Goal: Task Accomplishment & Management: Manage account settings

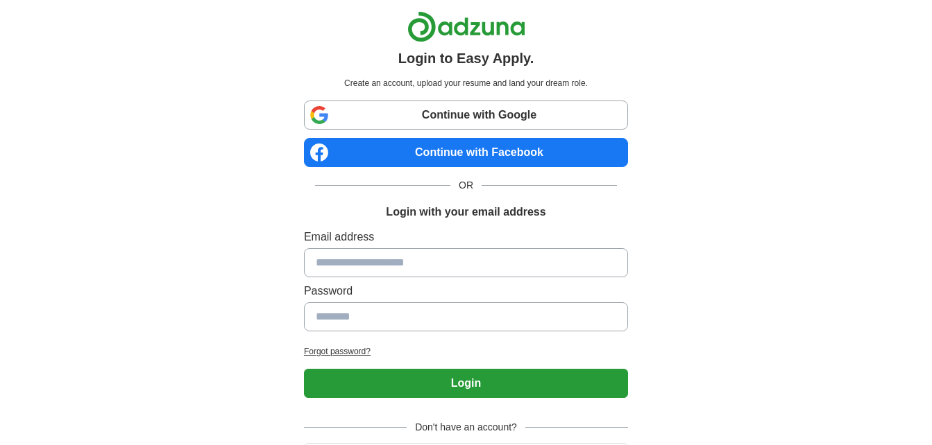
click at [482, 148] on link "Continue with Facebook" at bounding box center [466, 152] width 324 height 29
click at [396, 152] on link "Continue with Facebook" at bounding box center [466, 152] width 324 height 29
click at [479, 149] on link "Continue with Facebook" at bounding box center [466, 152] width 324 height 29
click at [471, 146] on link "Continue with Facebook" at bounding box center [466, 152] width 324 height 29
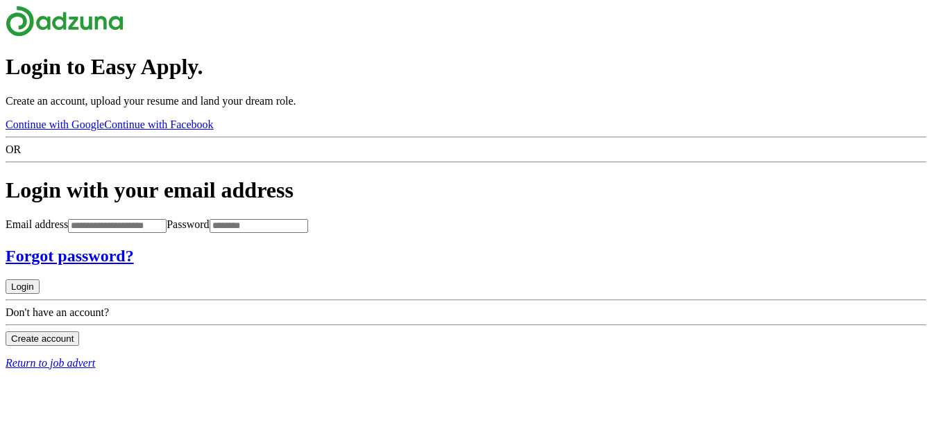
click at [213, 130] on link "Continue with Facebook" at bounding box center [158, 125] width 109 height 12
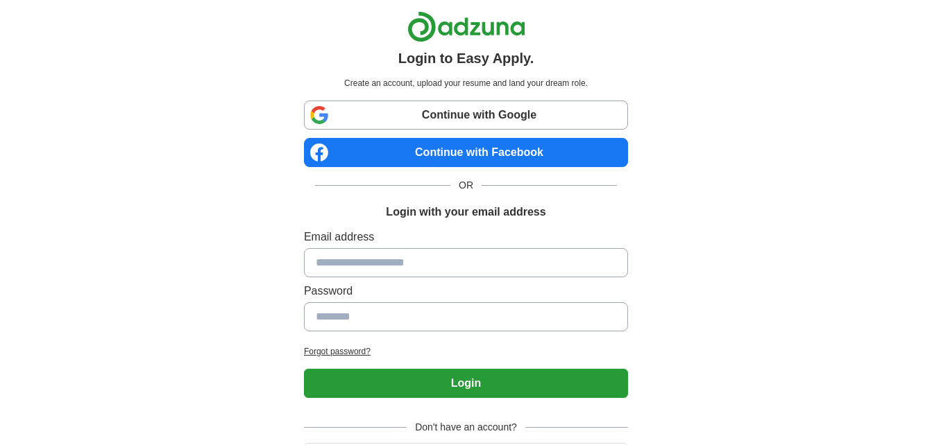
click at [497, 157] on link "Continue with Facebook" at bounding box center [466, 152] width 324 height 29
click at [543, 149] on link "Continue with Facebook" at bounding box center [466, 152] width 324 height 29
